Goal: Task Accomplishment & Management: Use online tool/utility

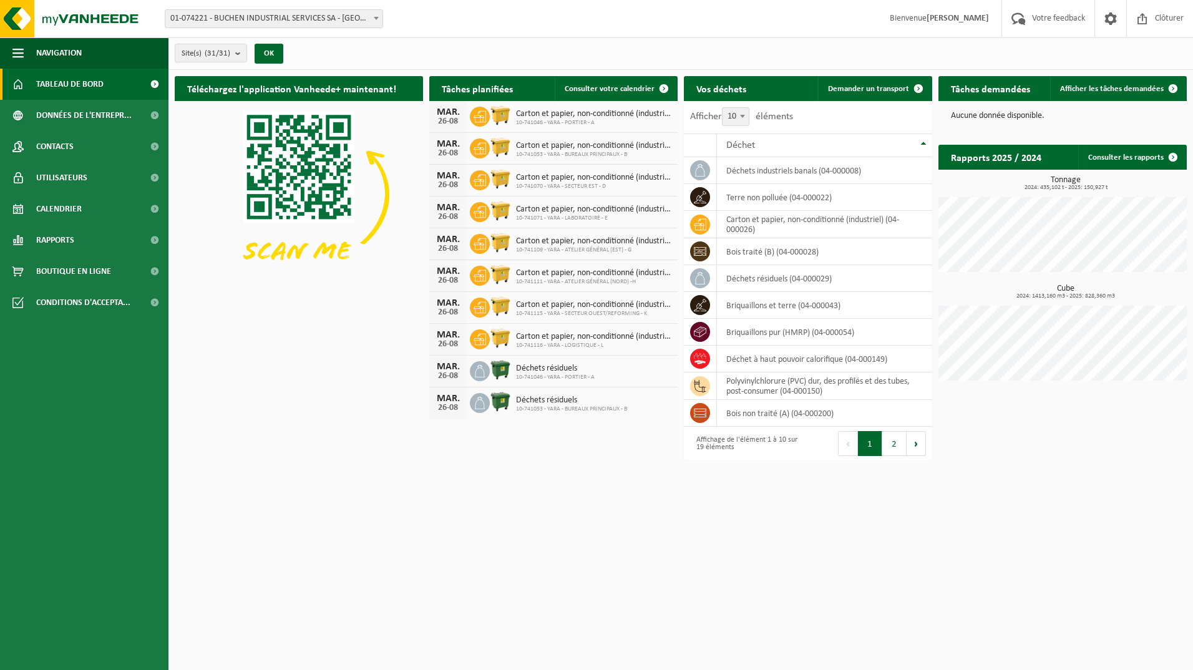
click at [357, 24] on span "01-074221 - BUCHEN INDUSTRIAL SERVICES SA - [GEOGRAPHIC_DATA]-RAMET" at bounding box center [273, 18] width 217 height 17
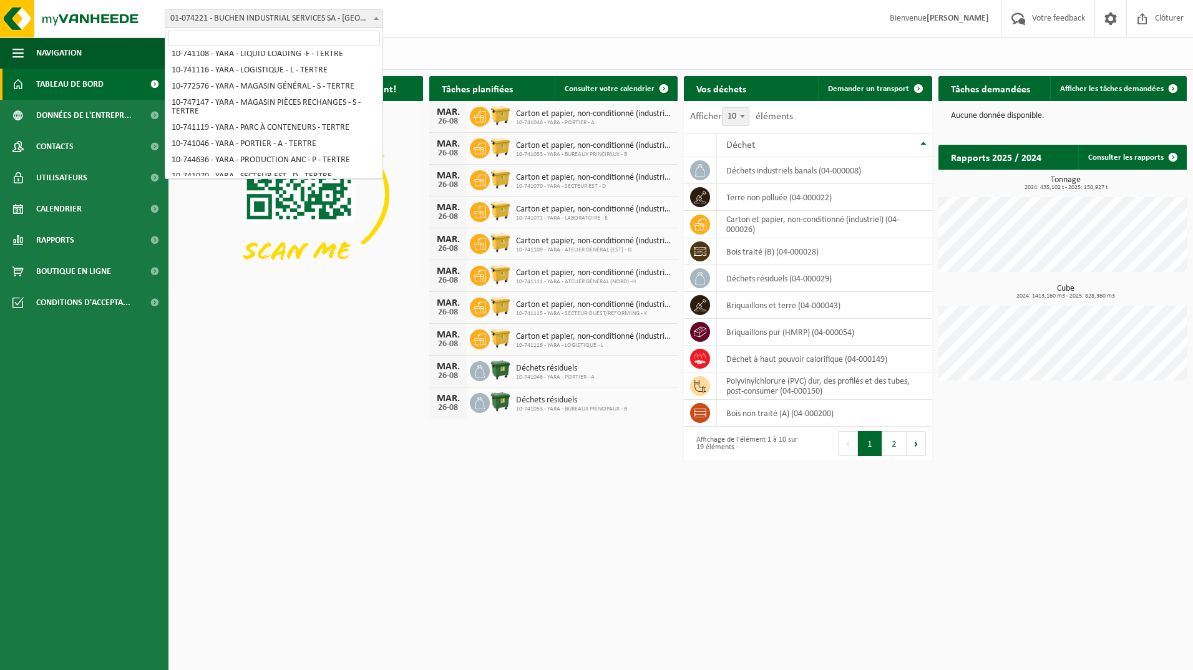
scroll to position [250, 0]
select select "4520"
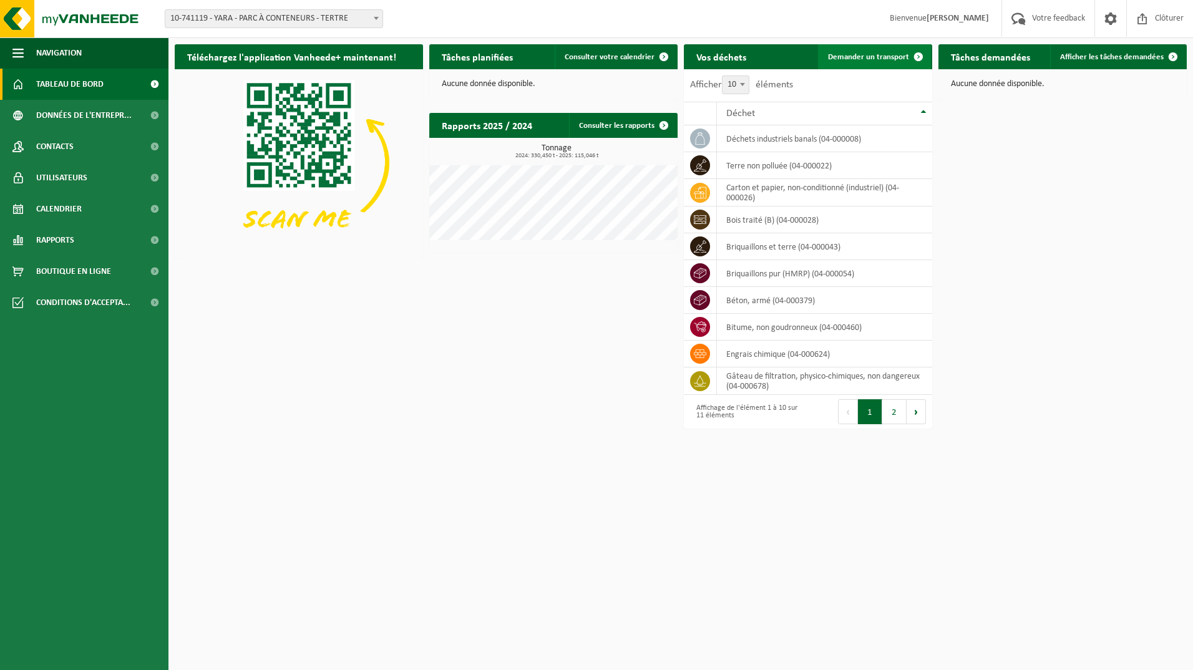
click at [875, 53] on span "Demander un transport" at bounding box center [868, 57] width 81 height 8
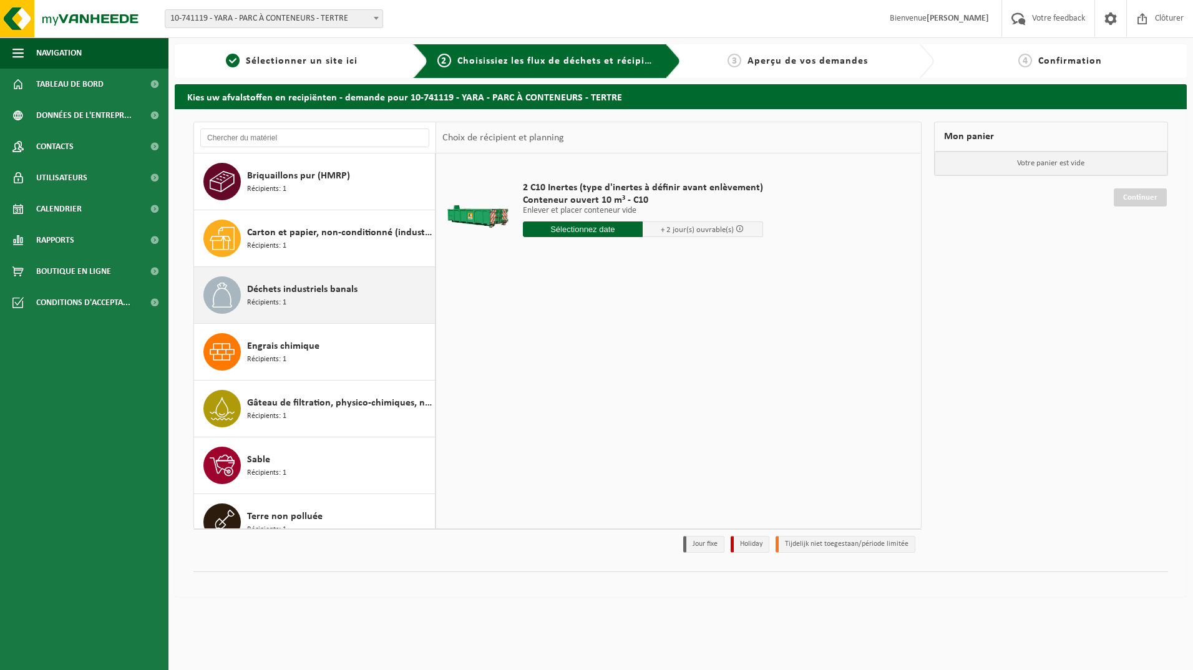
scroll to position [249, 0]
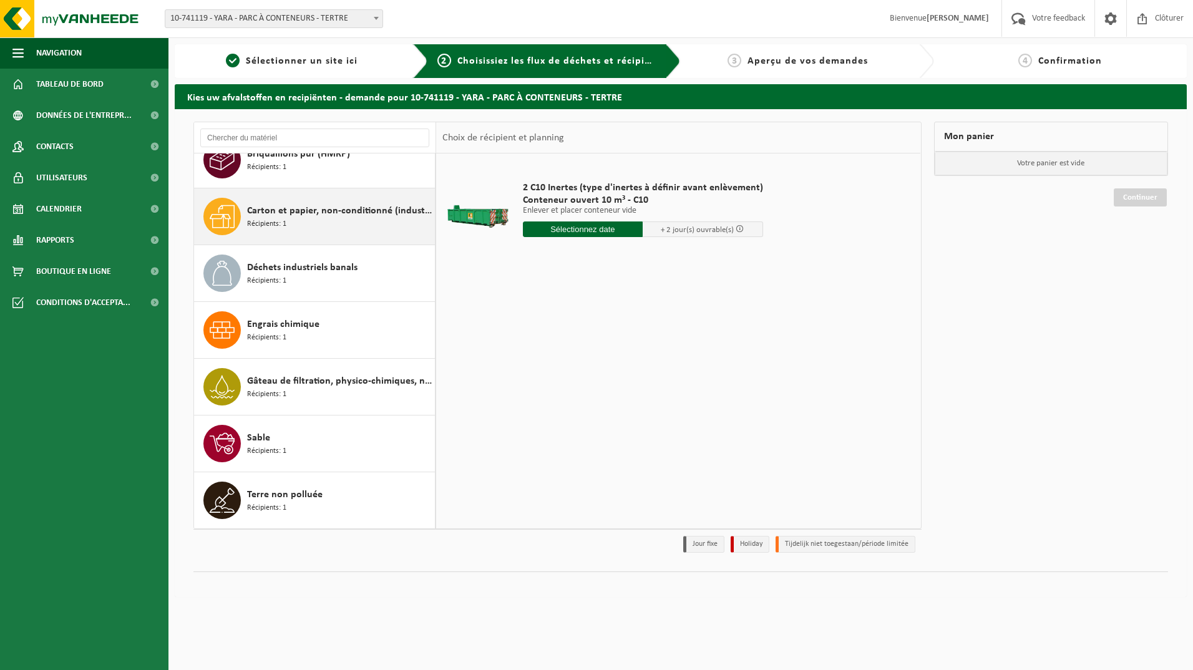
drag, startPoint x: 335, startPoint y: 225, endPoint x: 356, endPoint y: 224, distance: 20.6
click at [335, 225] on div "Carton et papier, non-conditionné (industriel) Récipients: 1" at bounding box center [339, 216] width 185 height 37
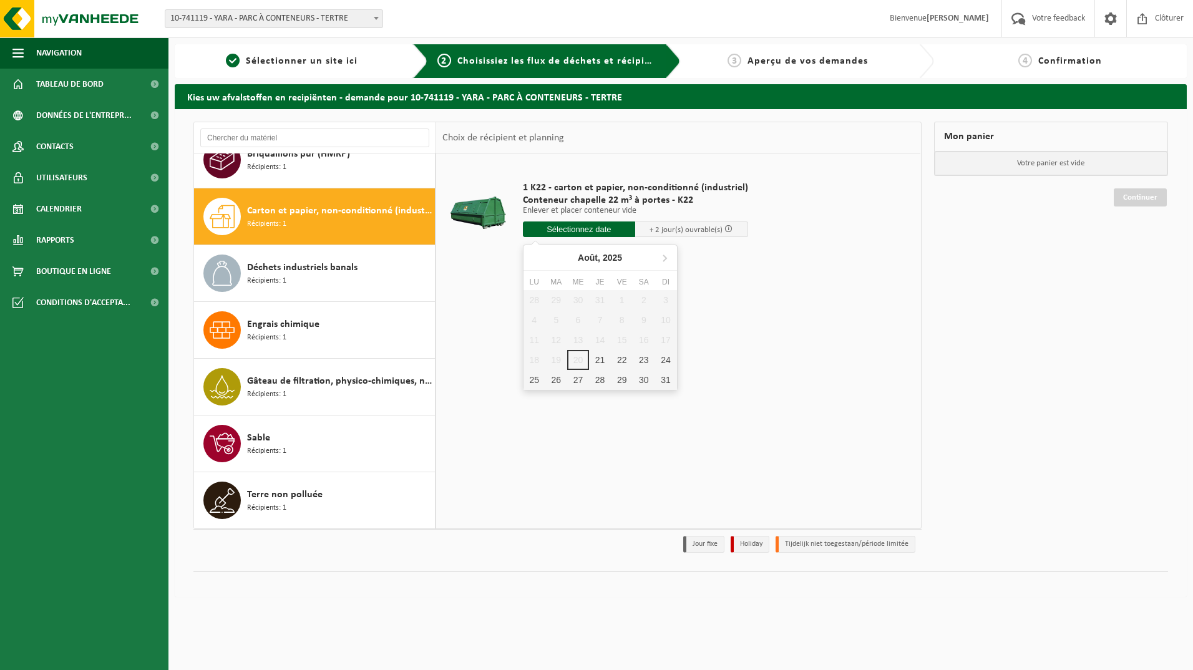
drag, startPoint x: 623, startPoint y: 228, endPoint x: 628, endPoint y: 243, distance: 15.0
click at [623, 228] on input "text" at bounding box center [579, 229] width 113 height 16
click at [603, 366] on div "21" at bounding box center [600, 360] width 22 height 20
type input "à partir de [DATE]"
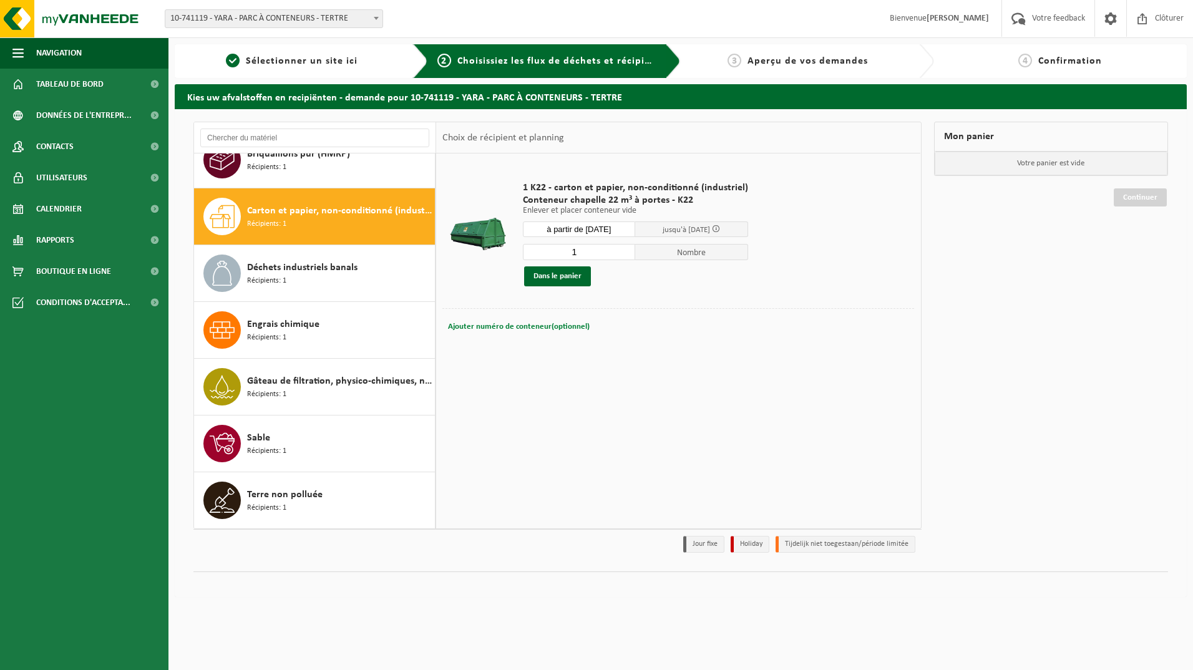
click at [506, 326] on span "Ajouter numéro de conteneur(optionnel)" at bounding box center [519, 327] width 142 height 8
type input "K22-517"
click at [561, 280] on button "Dans le panier" at bounding box center [557, 276] width 67 height 20
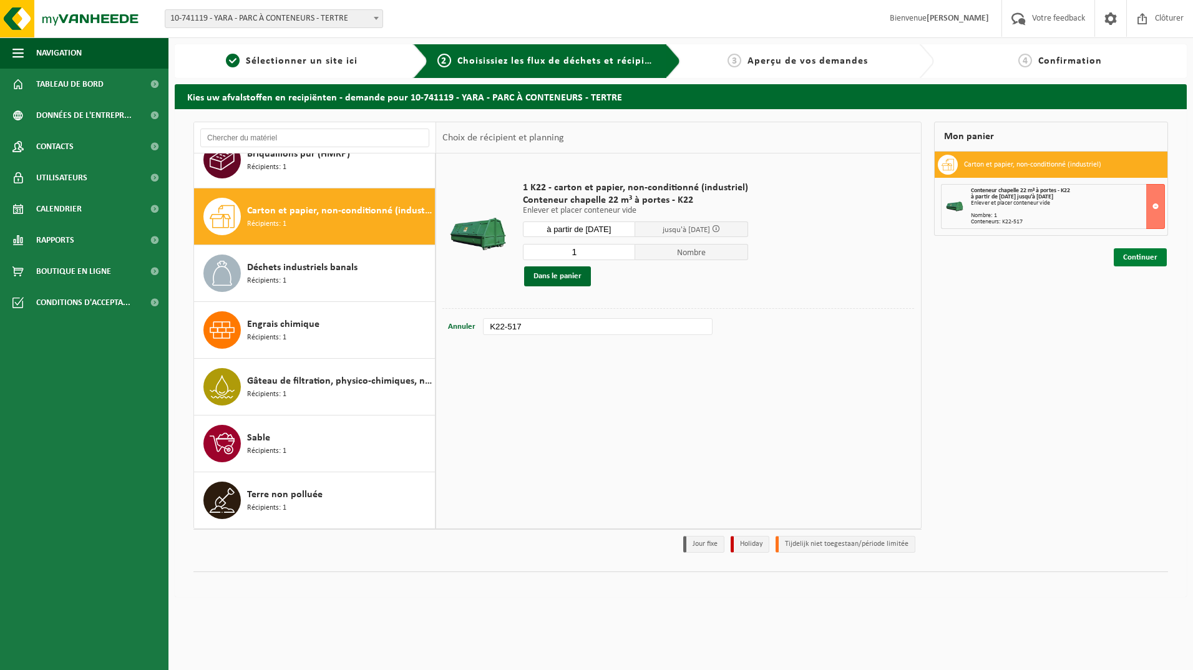
click at [1157, 253] on link "Continuer" at bounding box center [1140, 257] width 53 height 18
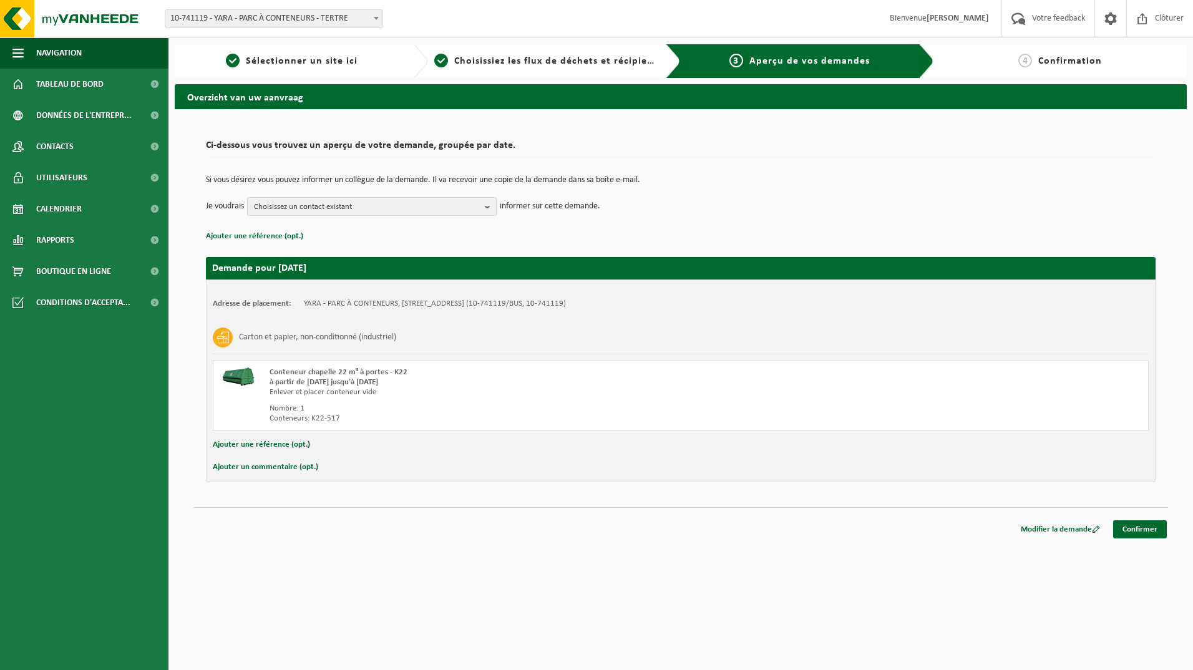
click at [338, 203] on span "Choisissez un contact existant" at bounding box center [367, 207] width 226 height 19
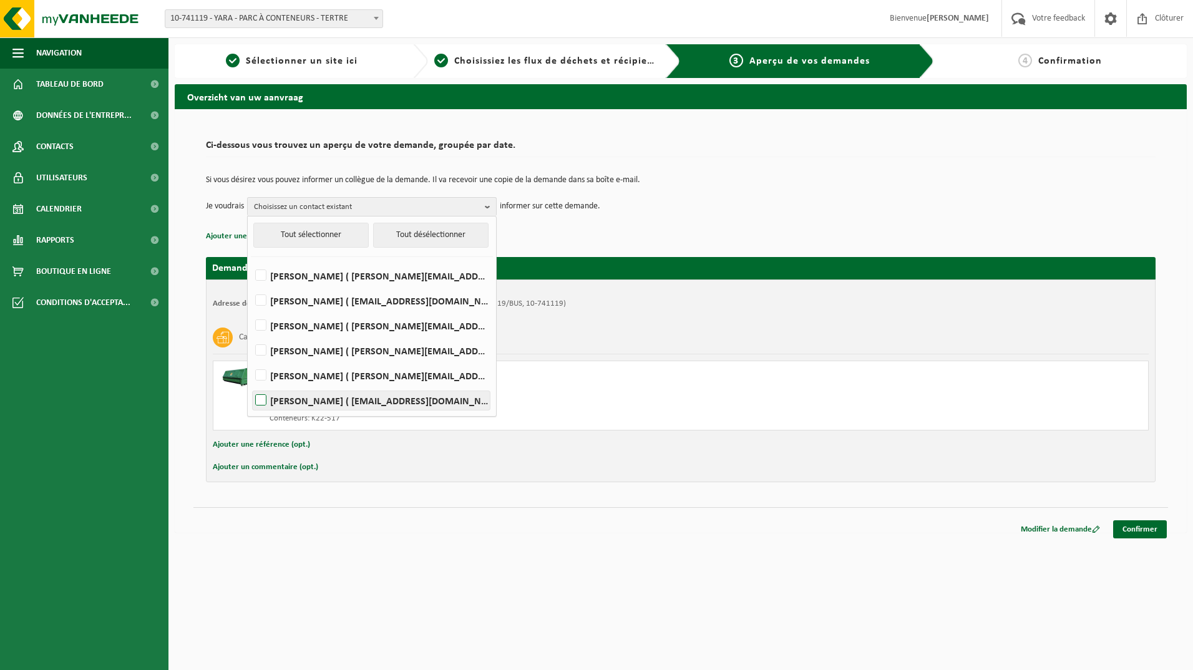
click at [313, 399] on label "[PERSON_NAME] ( [EMAIL_ADDRESS][DOMAIN_NAME] )" at bounding box center [371, 400] width 237 height 19
click at [251, 385] on input "[PERSON_NAME] ( [EMAIL_ADDRESS][DOMAIN_NAME] )" at bounding box center [250, 384] width 1 height 1
checkbox input "true"
click at [674, 199] on td "Je voudrais [PERSON_NAME] Tout sélectionner Tout désélectionner [PERSON_NAME] (…" at bounding box center [681, 206] width 950 height 19
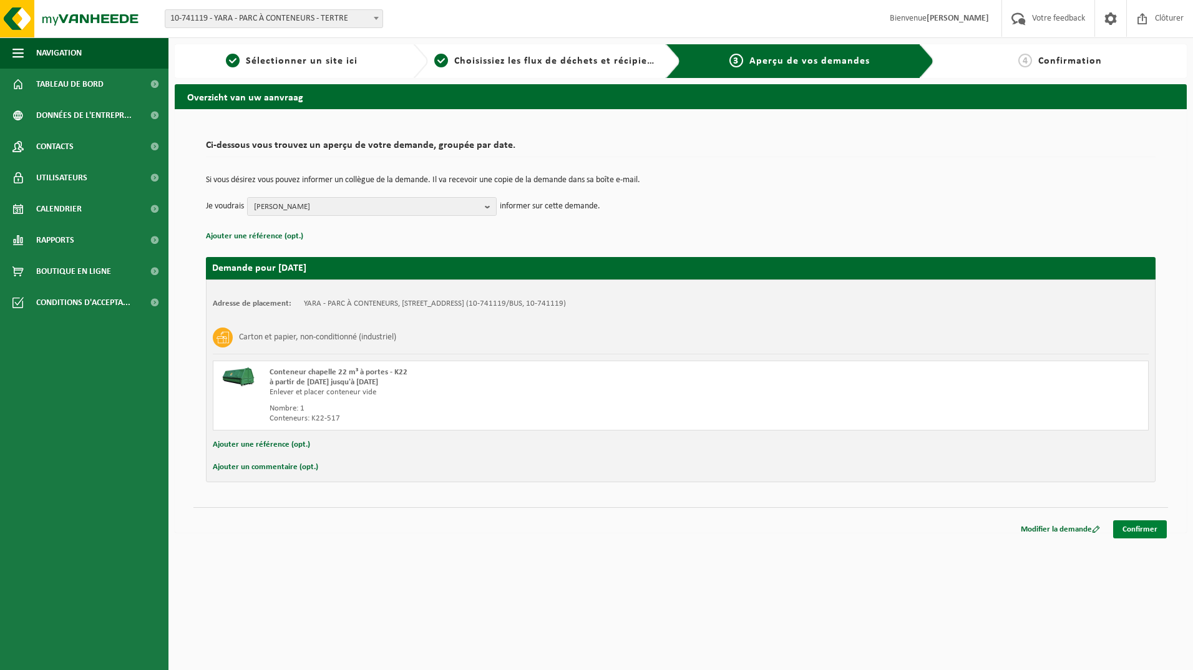
click at [1150, 528] on link "Confirmer" at bounding box center [1140, 529] width 54 height 18
